Goal: Transaction & Acquisition: Purchase product/service

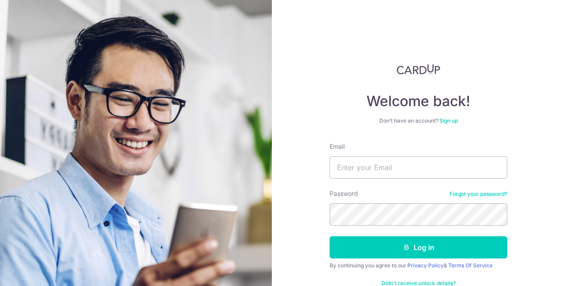
type input "[EMAIL_ADDRESS][DOMAIN_NAME]"
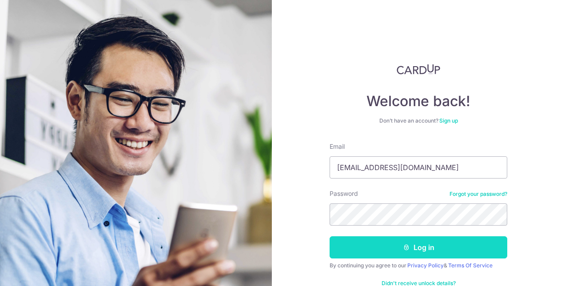
click at [411, 243] on button "Log in" at bounding box center [418, 247] width 178 height 22
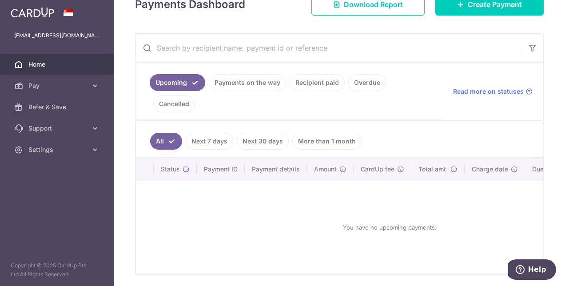
scroll to position [105, 0]
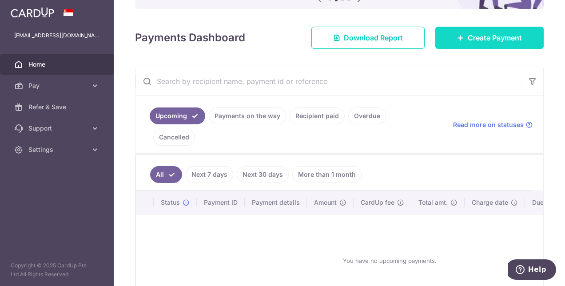
click at [478, 31] on link "Create Payment" at bounding box center [489, 38] width 108 height 22
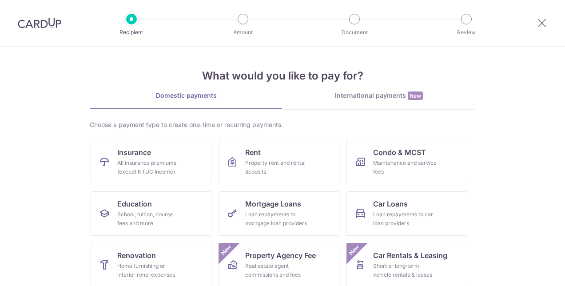
click at [360, 91] on div "International payments New" at bounding box center [378, 95] width 193 height 9
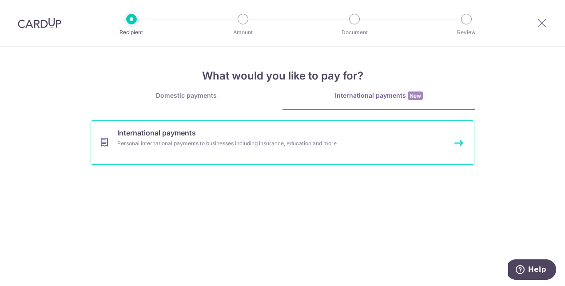
click at [186, 146] on div "Personal international payments to businesses including insurance, education an…" at bounding box center [270, 143] width 307 height 9
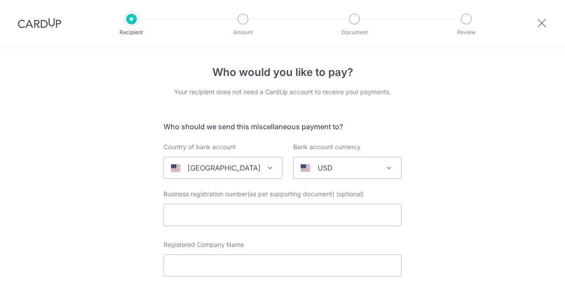
select select
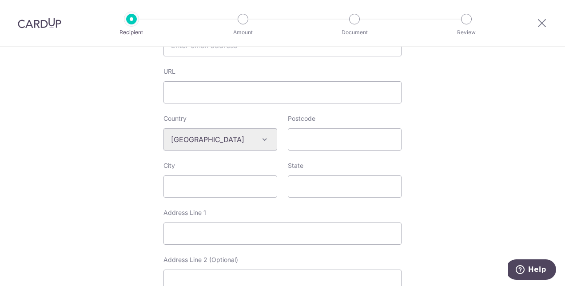
scroll to position [266, 0]
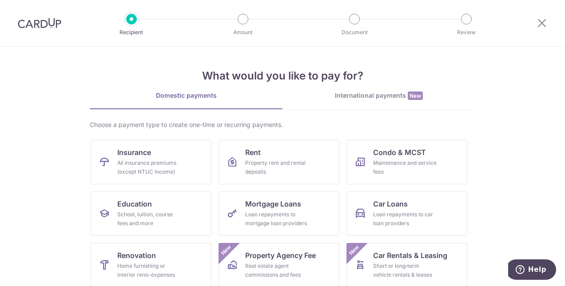
click at [351, 91] on div "International payments New" at bounding box center [378, 95] width 193 height 9
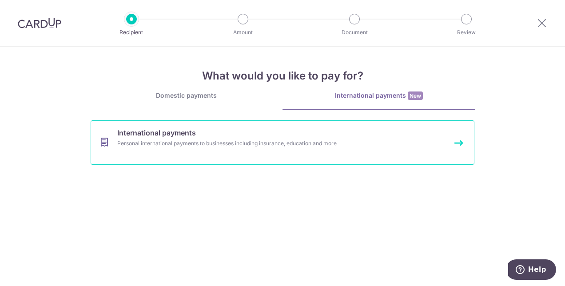
click at [188, 137] on span "International payments" at bounding box center [156, 132] width 79 height 11
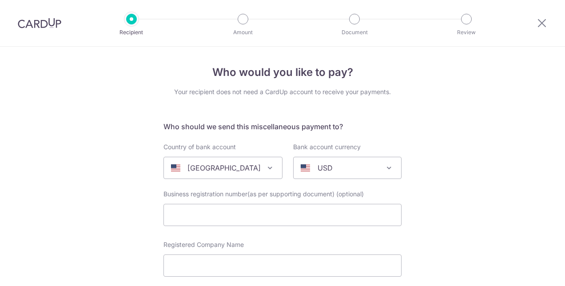
select select
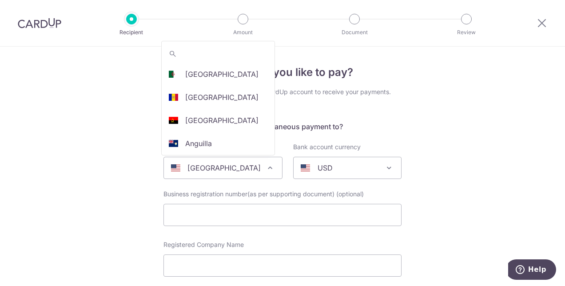
click at [265, 169] on span at bounding box center [270, 167] width 11 height 11
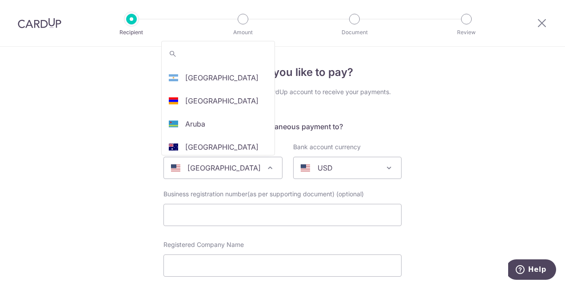
scroll to position [133, 0]
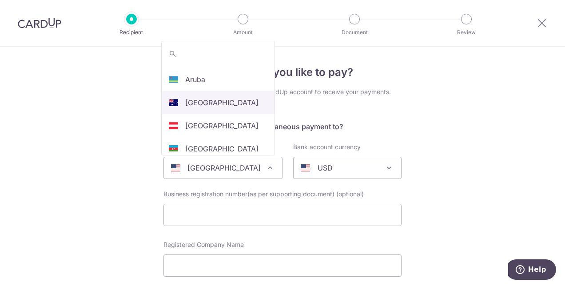
select select "13"
select select "Australia"
select select
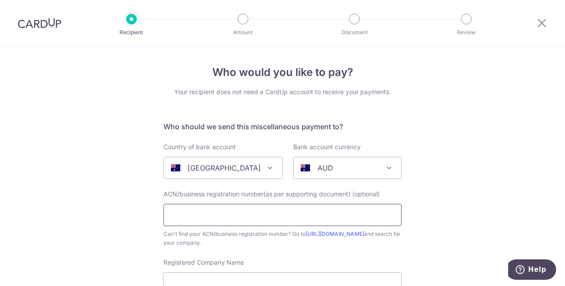
click at [209, 210] on input "text" at bounding box center [282, 215] width 238 height 22
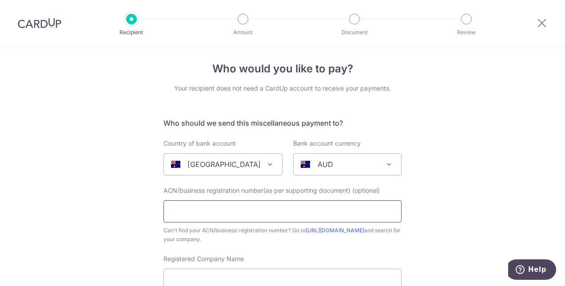
scroll to position [0, 0]
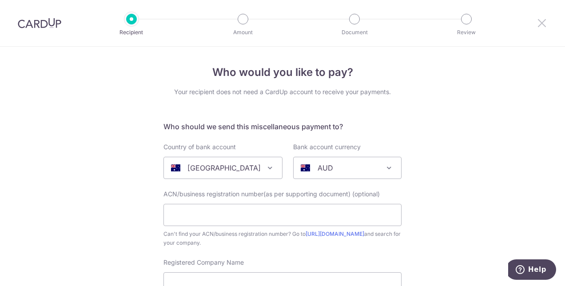
click at [545, 22] on icon at bounding box center [541, 22] width 11 height 11
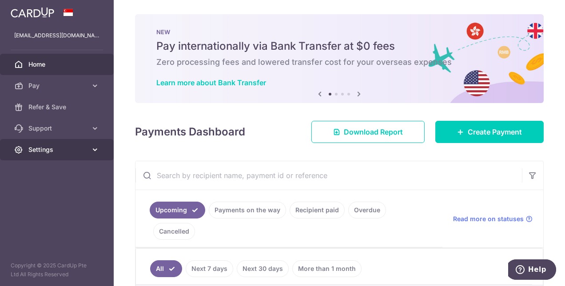
drag, startPoint x: 106, startPoint y: 150, endPoint x: 97, endPoint y: 150, distance: 8.9
click at [106, 150] on link "Settings" at bounding box center [57, 149] width 114 height 21
click at [95, 150] on icon at bounding box center [95, 149] width 9 height 9
click at [97, 148] on icon at bounding box center [95, 149] width 9 height 9
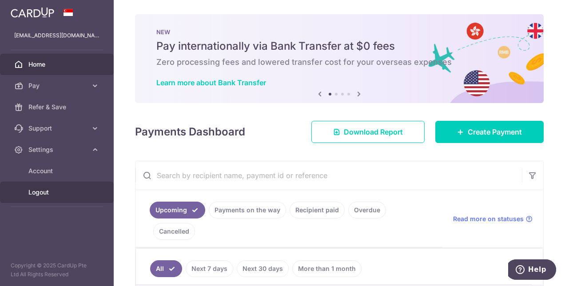
click at [39, 193] on span "Logout" at bounding box center [57, 192] width 59 height 9
